Goal: Find specific page/section: Find specific page/section

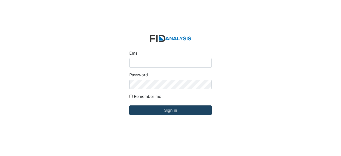
type input "[EMAIL_ADDRESS][DOMAIN_NAME]"
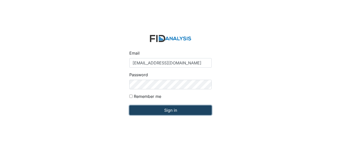
click at [161, 108] on input "Sign in" at bounding box center [170, 110] width 82 height 10
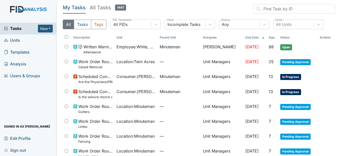
click at [14, 43] on span "Units" at bounding box center [12, 40] width 16 height 8
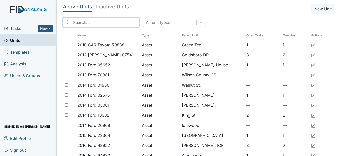
click at [104, 20] on input "search" at bounding box center [101, 23] width 76 height 10
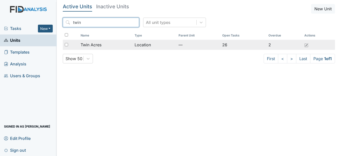
type input "twin"
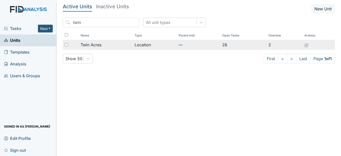
click at [112, 45] on div "Twin Acres" at bounding box center [106, 45] width 50 height 6
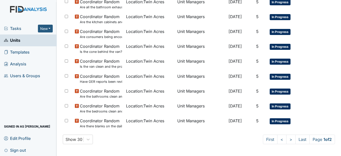
scroll to position [351, 0]
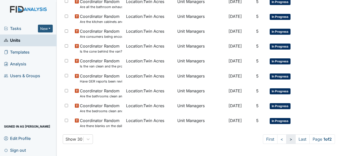
click at [286, 141] on link ">" at bounding box center [290, 139] width 9 height 10
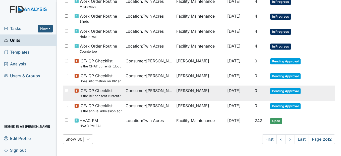
scroll to position [0, 0]
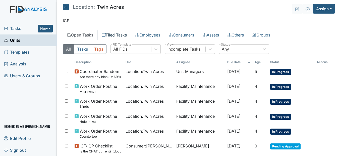
click at [116, 31] on link "Filed Tasks" at bounding box center [114, 35] width 34 height 11
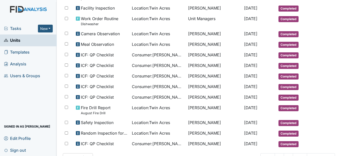
scroll to position [270, 0]
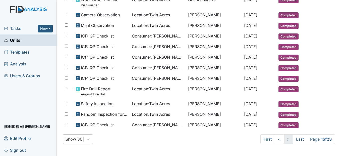
click at [284, 138] on link ">" at bounding box center [287, 139] width 9 height 10
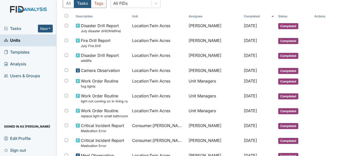
scroll to position [37, 0]
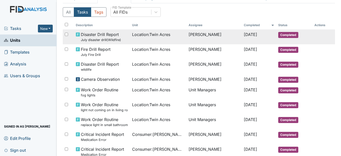
click at [155, 38] on td "Location : Twin Acres" at bounding box center [158, 36] width 56 height 15
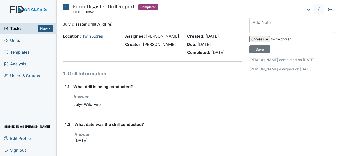
click at [63, 8] on icon at bounding box center [66, 7] width 6 height 6
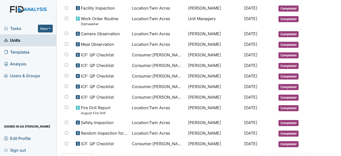
scroll to position [270, 0]
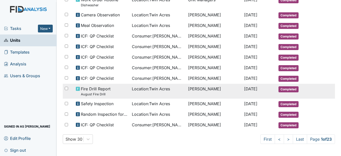
click at [122, 90] on div "Fire Drill Report August Fire Drill" at bounding box center [102, 91] width 52 height 11
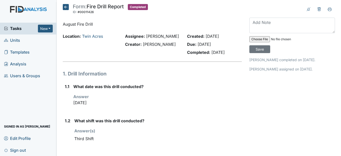
click at [67, 8] on icon at bounding box center [66, 7] width 6 height 6
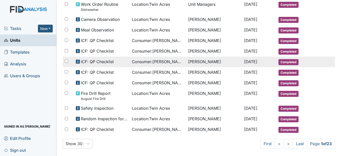
scroll to position [270, 0]
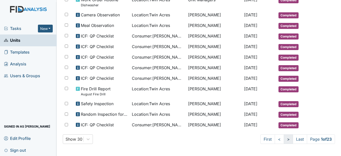
click at [283, 140] on link ">" at bounding box center [287, 139] width 9 height 10
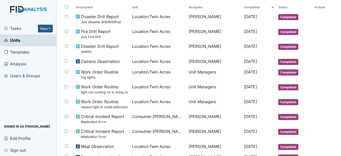
scroll to position [37, 0]
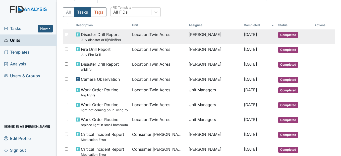
click at [119, 35] on span "Disaster Drill Report July disaster drill(Wildfire)" at bounding box center [101, 36] width 40 height 11
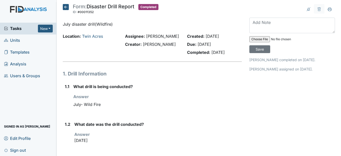
click at [64, 6] on icon at bounding box center [66, 7] width 6 height 6
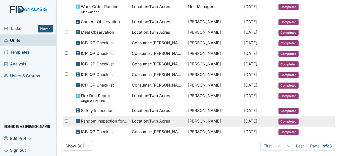
scroll to position [270, 0]
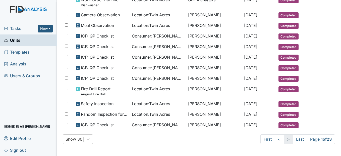
click at [283, 138] on link ">" at bounding box center [287, 139] width 9 height 10
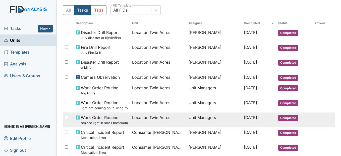
scroll to position [37, 0]
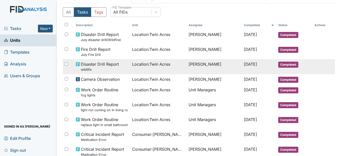
click at [111, 61] on td "Disaster Drill Report wildlife" at bounding box center [102, 66] width 56 height 15
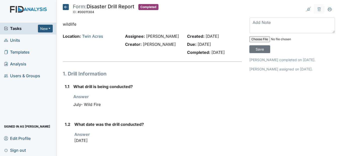
click at [65, 6] on icon at bounding box center [66, 7] width 6 height 6
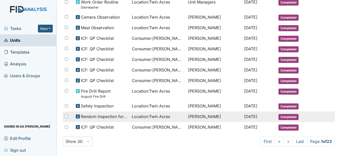
scroll to position [270, 0]
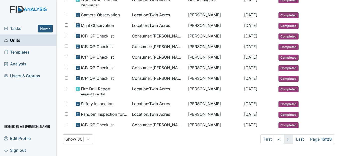
click at [283, 139] on link ">" at bounding box center [287, 139] width 9 height 10
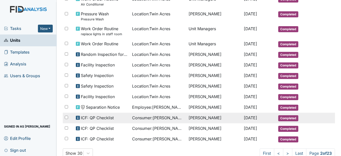
scroll to position [313, 0]
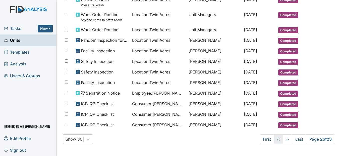
click at [274, 136] on link "<" at bounding box center [278, 139] width 9 height 10
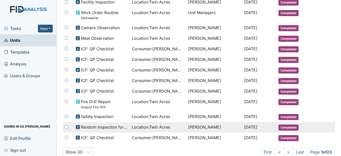
scroll to position [245, 0]
